Goal: Task Accomplishment & Management: Manage account settings

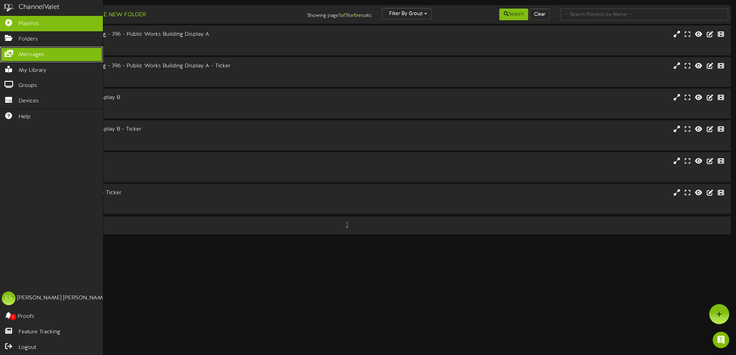
click at [21, 51] on span "Messages" at bounding box center [32, 55] width 26 height 8
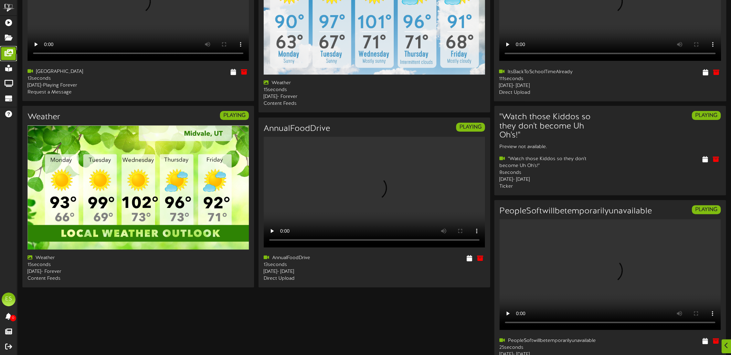
scroll to position [172, 0]
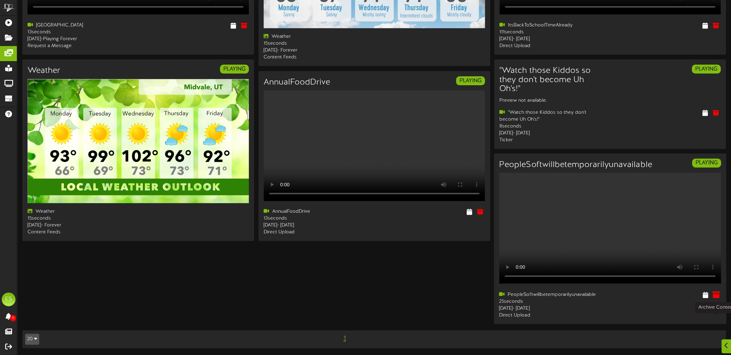
click at [716, 299] on icon at bounding box center [716, 295] width 8 height 8
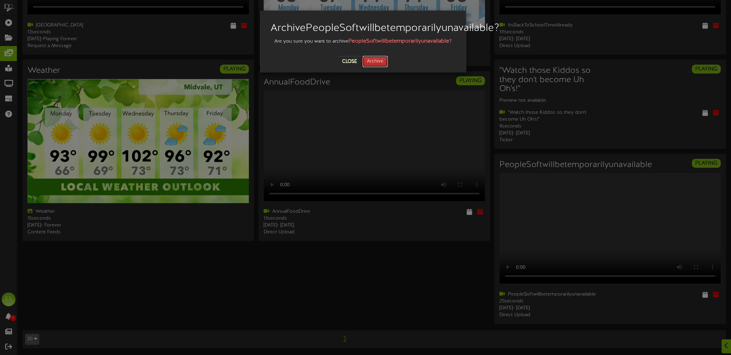
click at [374, 67] on button "Archive" at bounding box center [374, 62] width 25 height 12
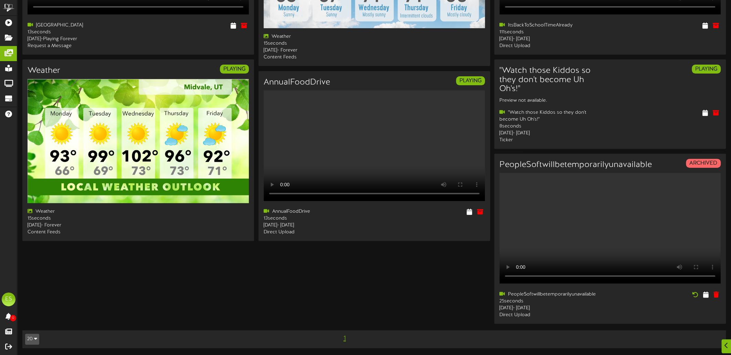
scroll to position [0, 0]
